Goal: Navigation & Orientation: Find specific page/section

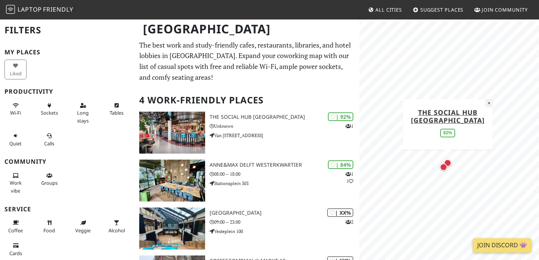
click at [488, 102] on button "×" at bounding box center [489, 103] width 7 height 8
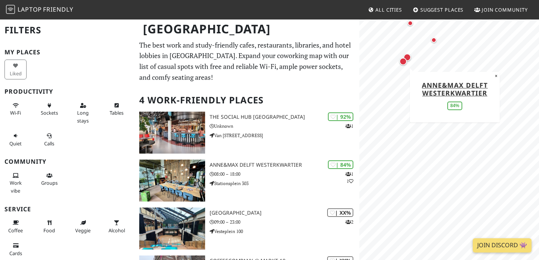
click at [403, 62] on div "Map marker" at bounding box center [403, 61] width 7 height 7
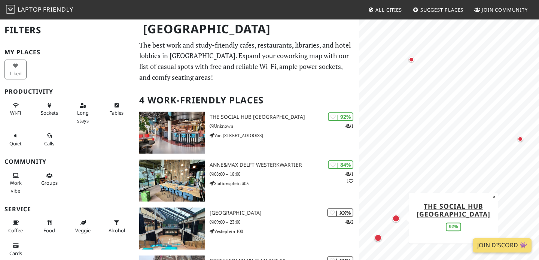
click at [397, 218] on div "Map marker" at bounding box center [396, 218] width 7 height 7
